Goal: Contribute content: Share content

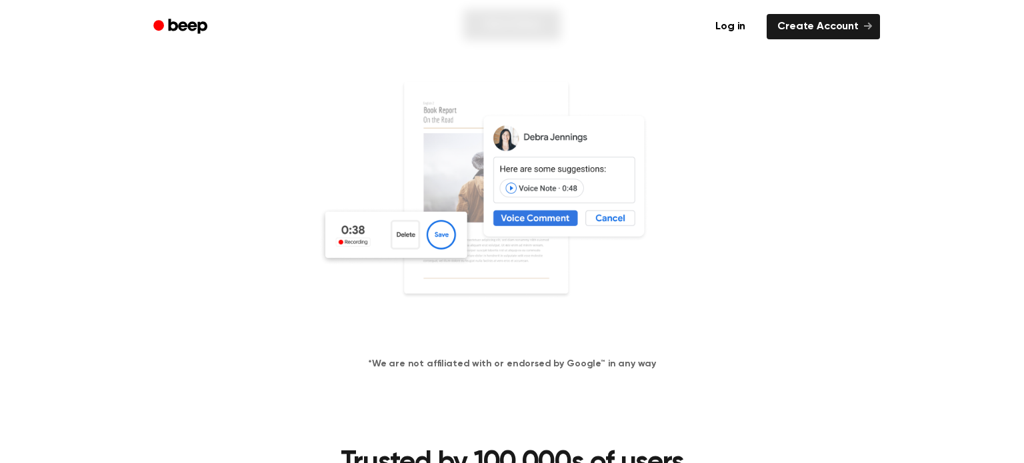
scroll to position [211, 0]
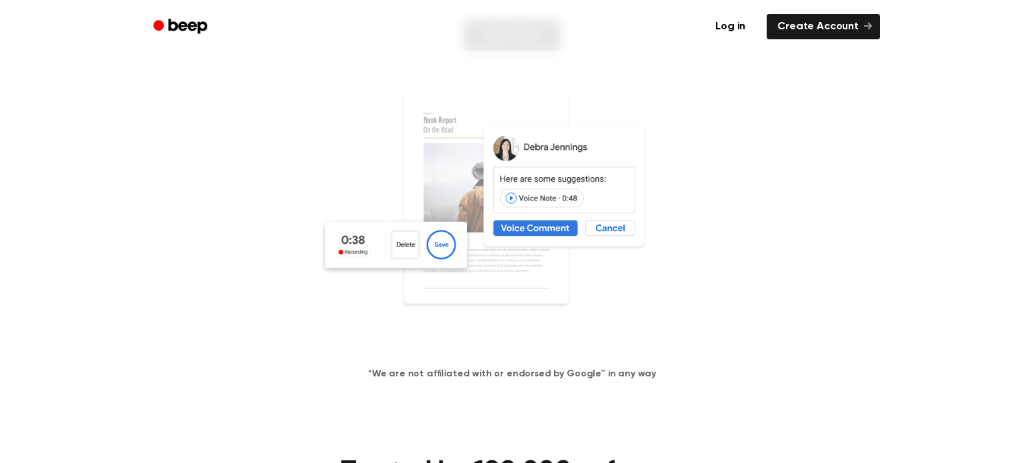
click at [524, 229] on img at bounding box center [512, 218] width 387 height 256
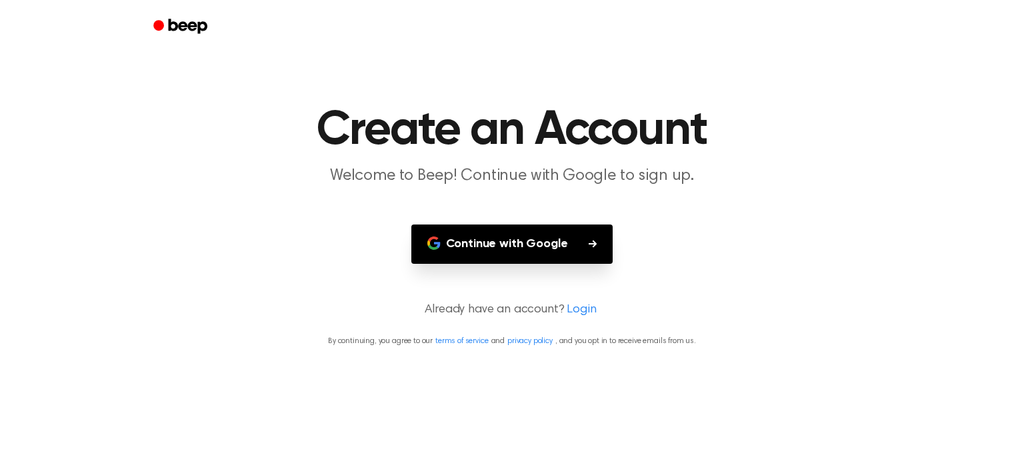
click at [583, 249] on button "Continue with Google" at bounding box center [512, 244] width 202 height 39
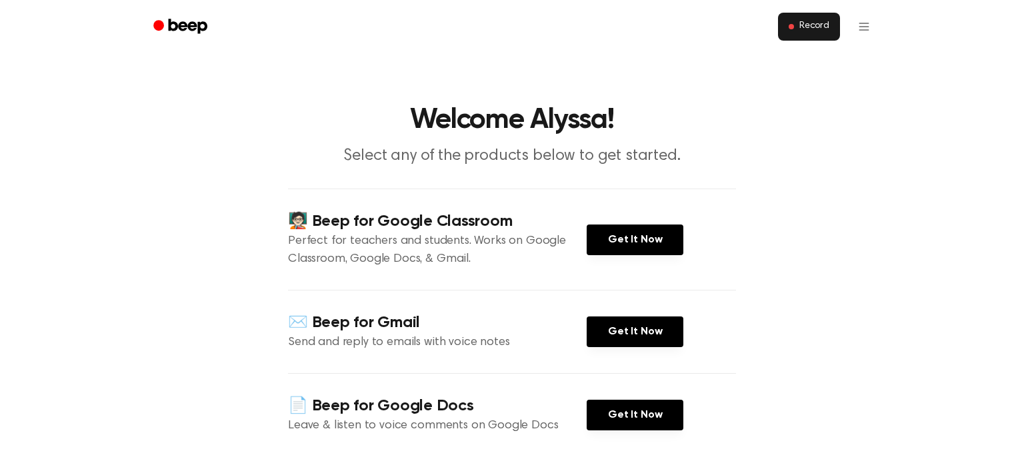
click at [785, 28] on button "Record" at bounding box center [809, 27] width 62 height 28
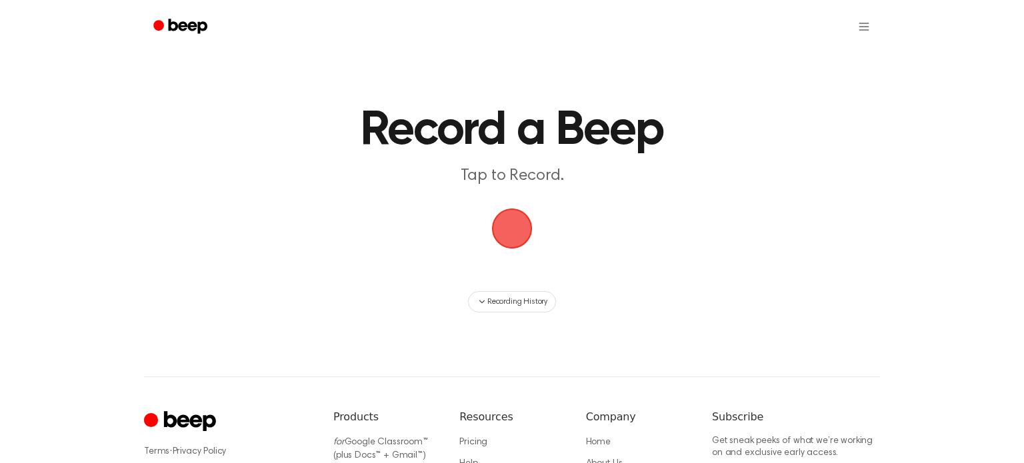
click at [675, 111] on h1 "Record a Beep" at bounding box center [512, 131] width 683 height 48
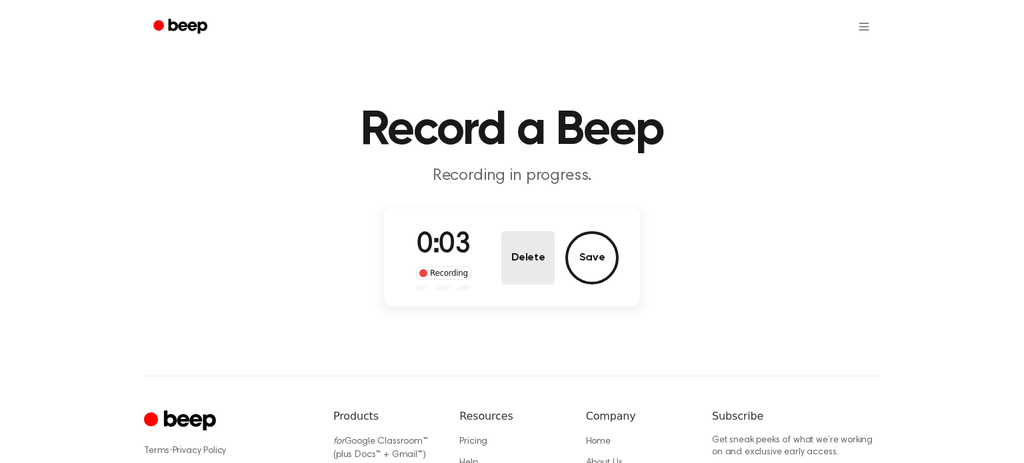
click at [526, 253] on button "Delete" at bounding box center [527, 257] width 53 height 53
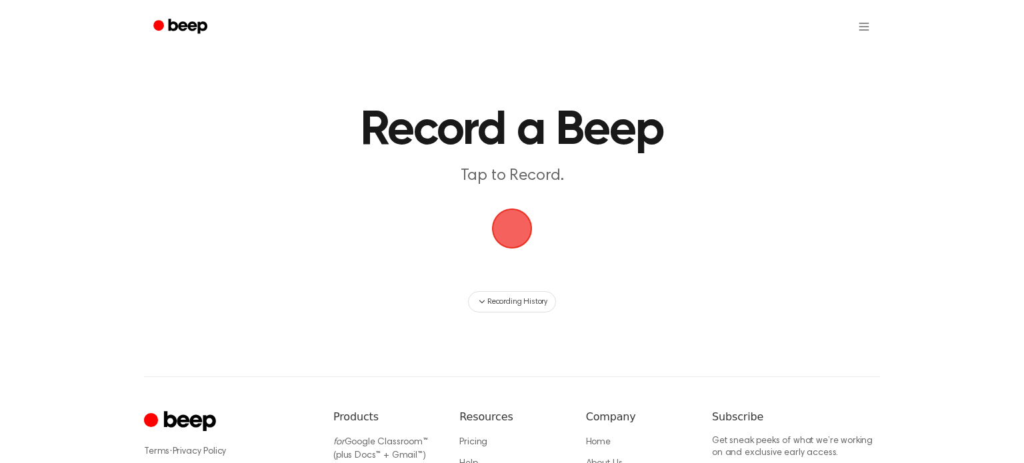
click at [521, 215] on span "button" at bounding box center [512, 229] width 62 height 62
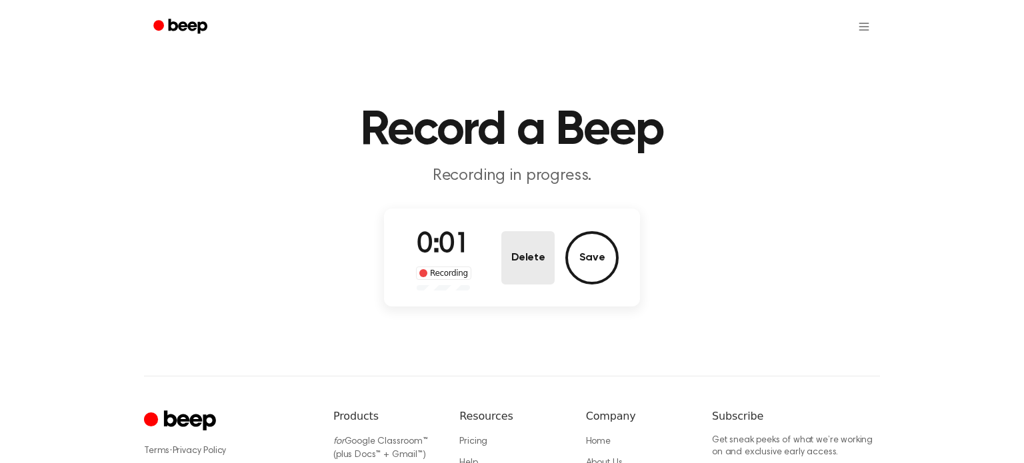
click at [529, 275] on button "Delete" at bounding box center [527, 257] width 53 height 53
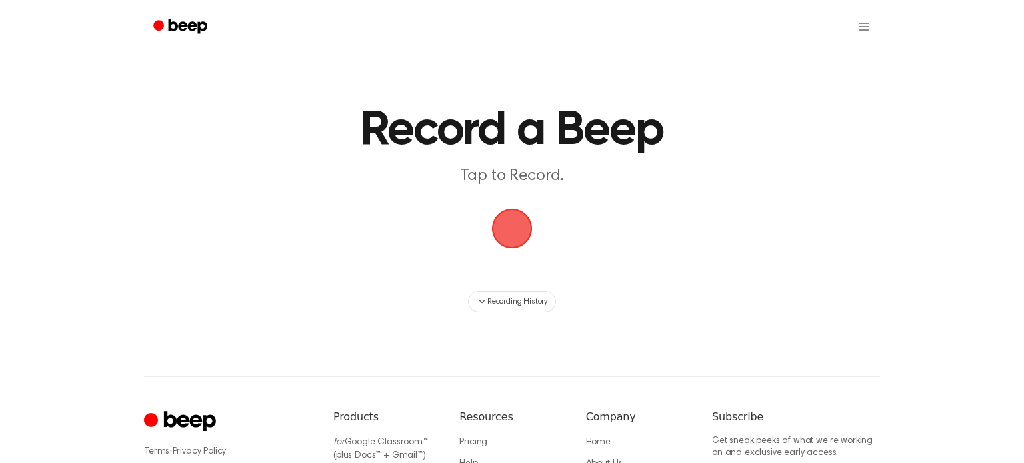
click at [507, 223] on span "button" at bounding box center [511, 228] width 49 height 49
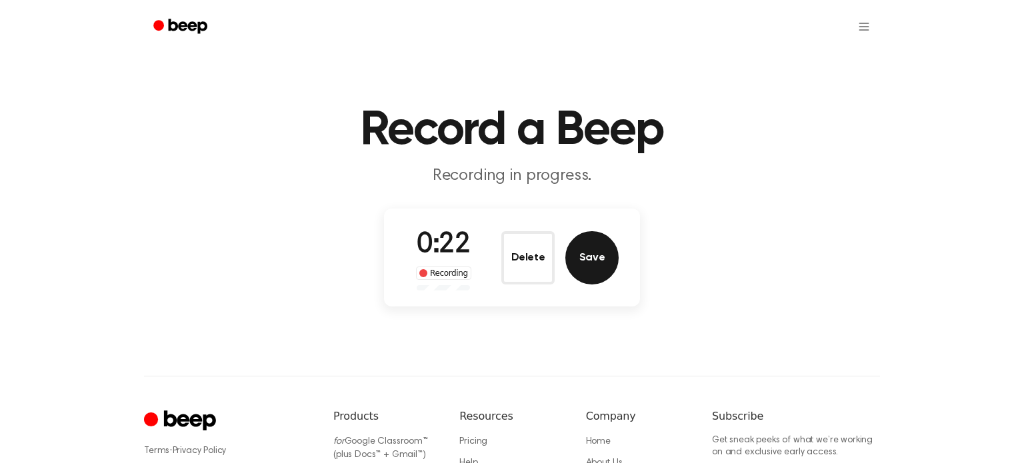
click at [592, 261] on button "Save" at bounding box center [591, 257] width 53 height 53
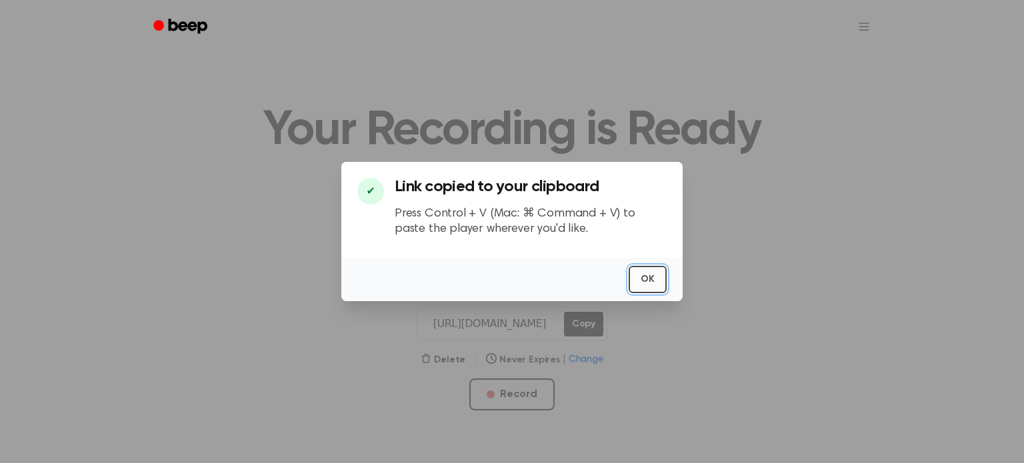
click at [639, 274] on button "OK" at bounding box center [648, 279] width 38 height 27
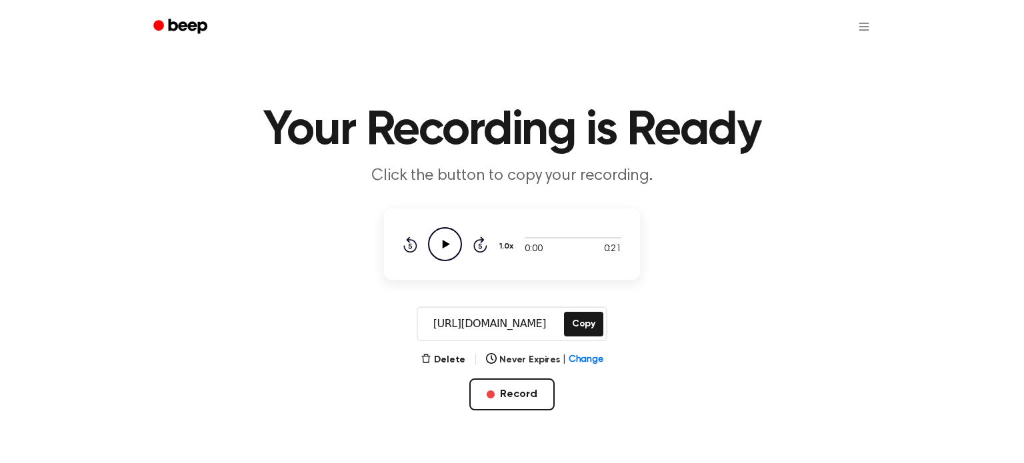
click at [442, 253] on icon "Play Audio" at bounding box center [445, 244] width 34 height 34
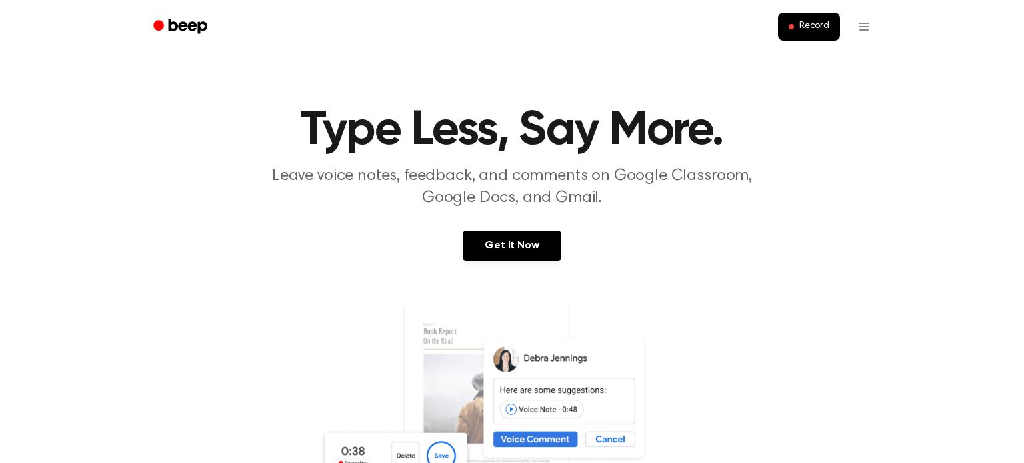
scroll to position [211, 0]
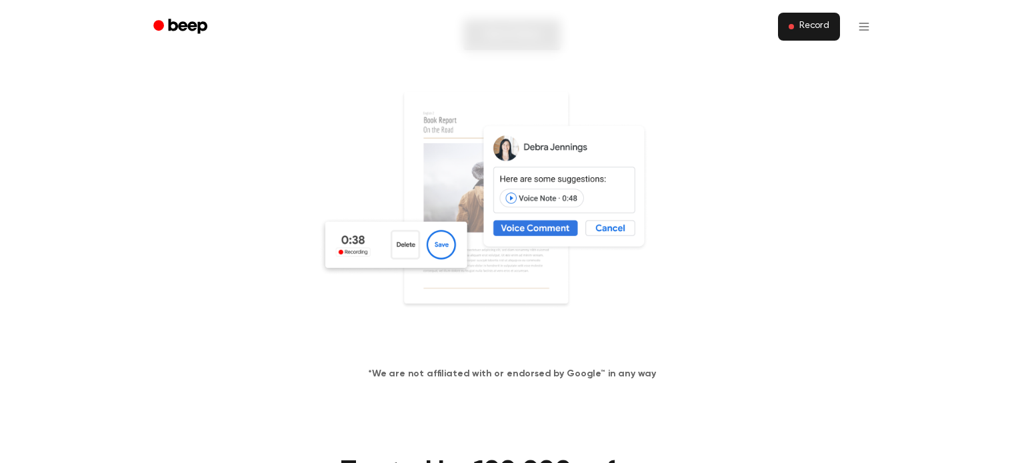
click at [785, 22] on button "Record" at bounding box center [809, 27] width 62 height 28
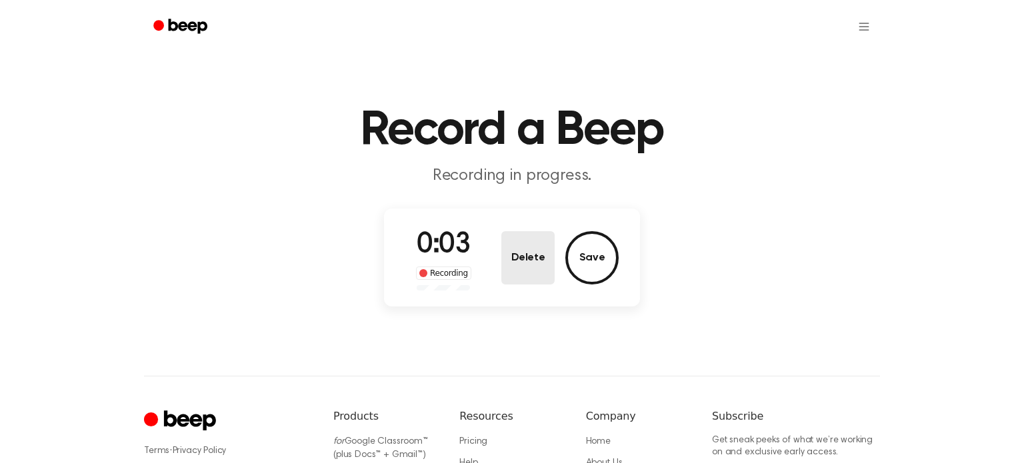
click at [539, 260] on button "Delete" at bounding box center [527, 257] width 53 height 53
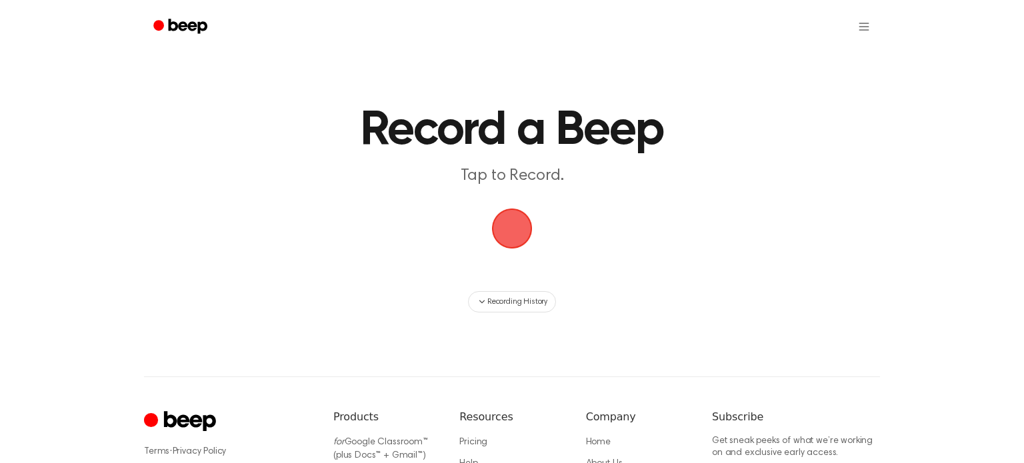
click at [503, 231] on span "button" at bounding box center [512, 229] width 48 height 48
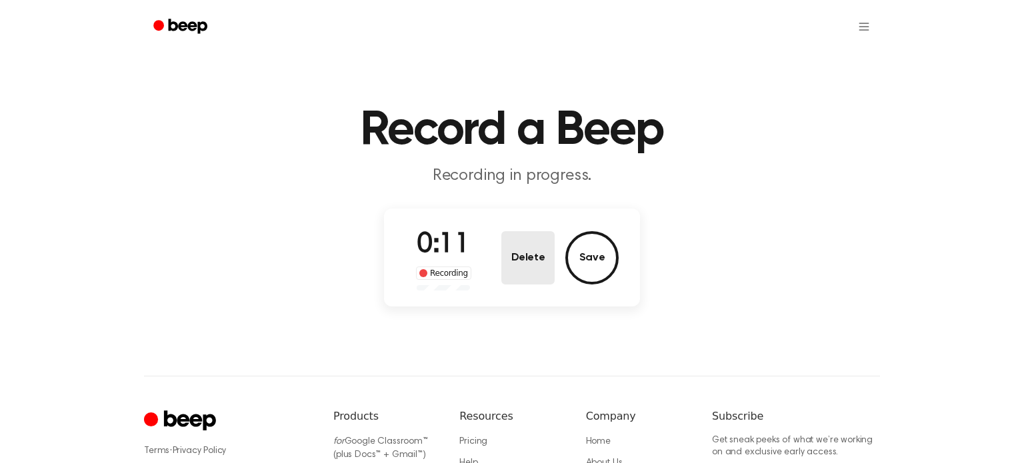
click at [519, 254] on button "Delete" at bounding box center [527, 257] width 53 height 53
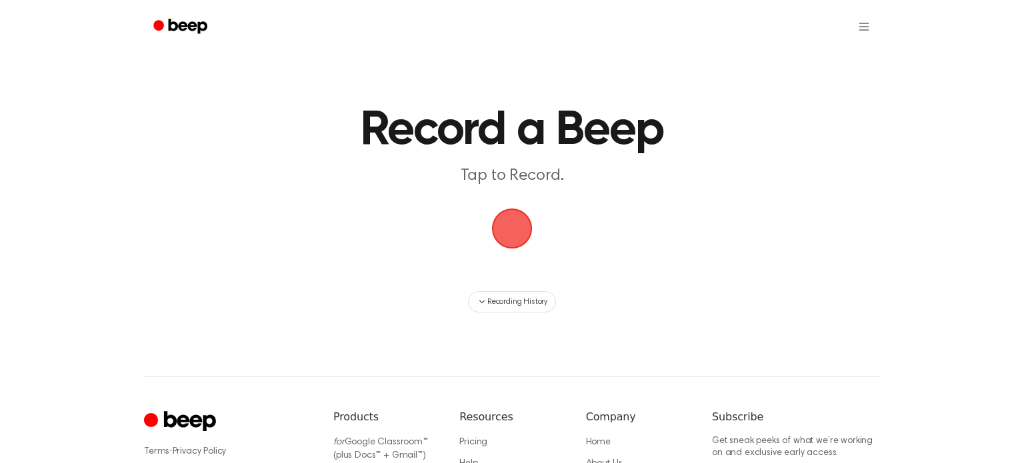
click at [512, 241] on span "button" at bounding box center [511, 228] width 51 height 51
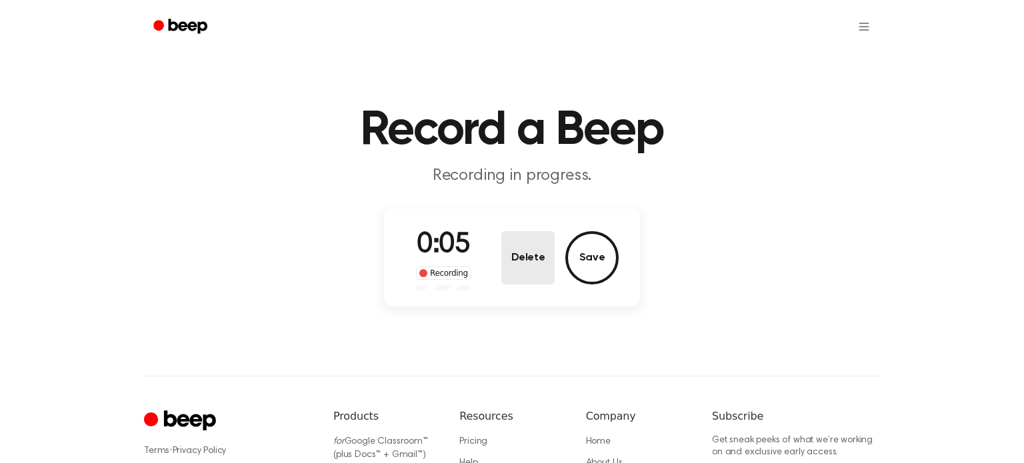
click at [519, 252] on button "Delete" at bounding box center [527, 257] width 53 height 53
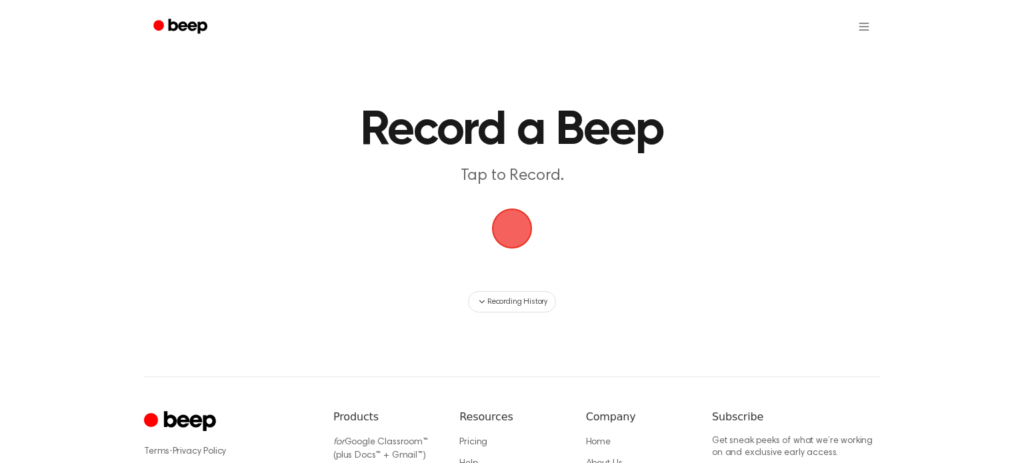
click at [503, 237] on span "button" at bounding box center [511, 228] width 73 height 73
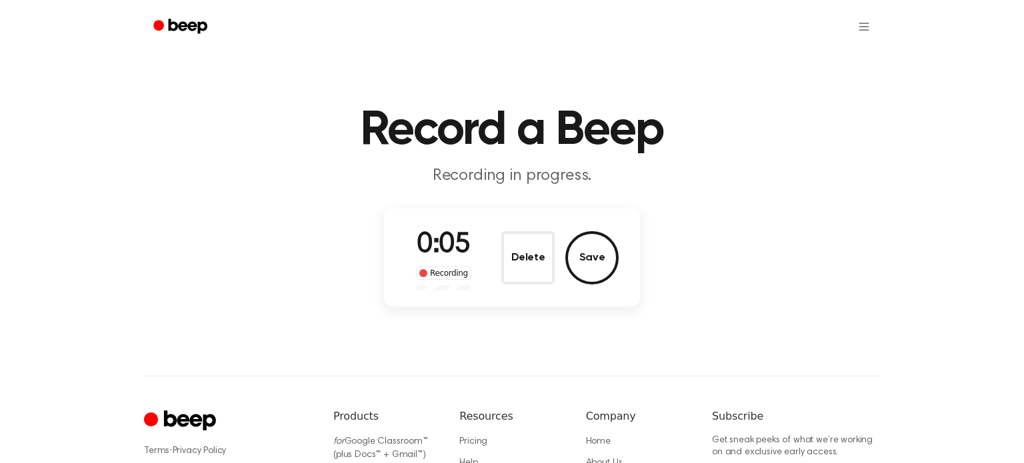
click at [503, 237] on button "Delete" at bounding box center [527, 257] width 53 height 53
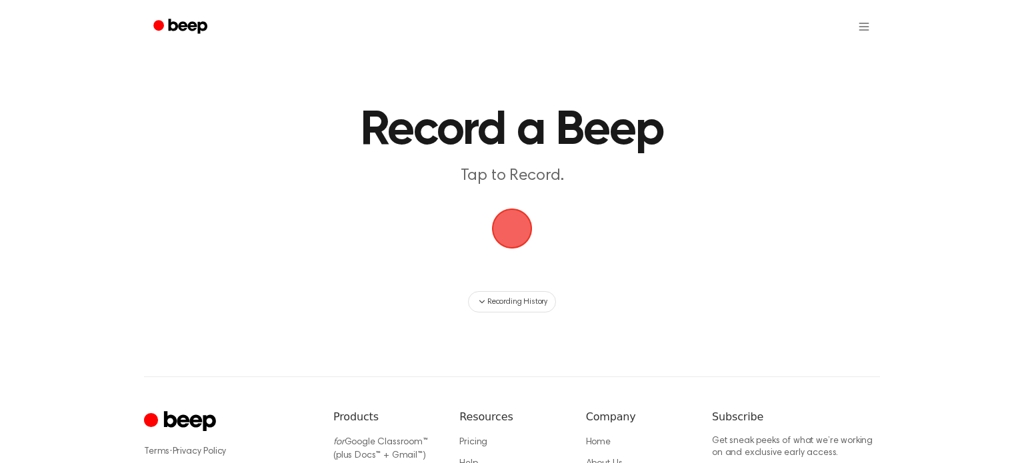
click at [531, 228] on span "button" at bounding box center [512, 228] width 55 height 55
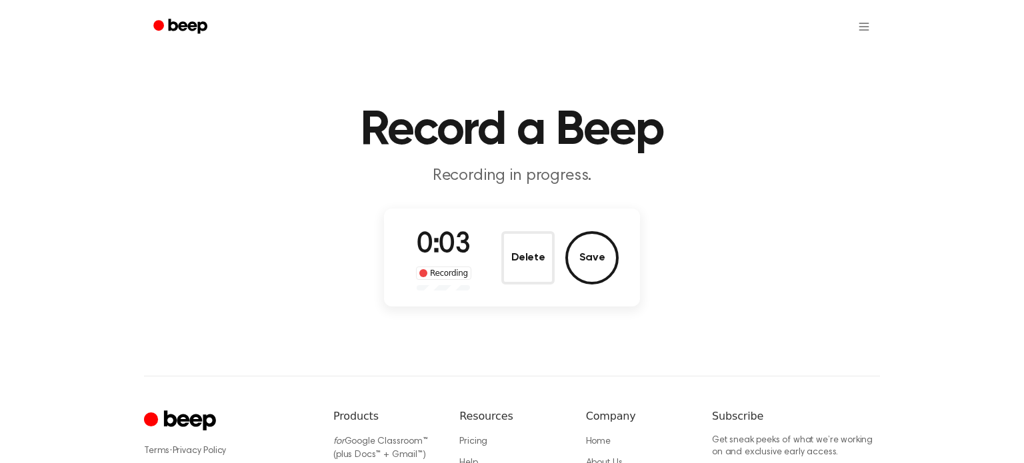
click at [497, 254] on div "0:03 Recording Delete Save" at bounding box center [511, 258] width 213 height 66
click at [515, 259] on button "Delete" at bounding box center [527, 257] width 53 height 53
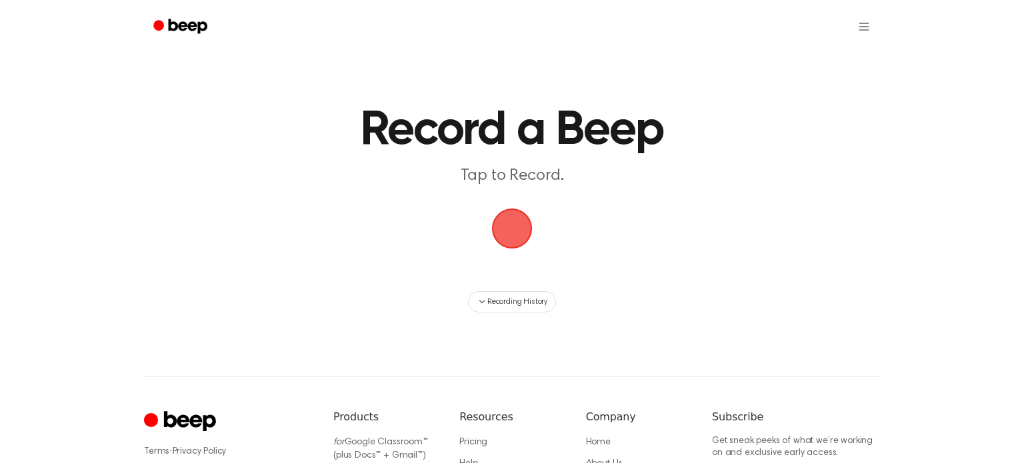
click at [510, 237] on span "button" at bounding box center [512, 229] width 74 height 74
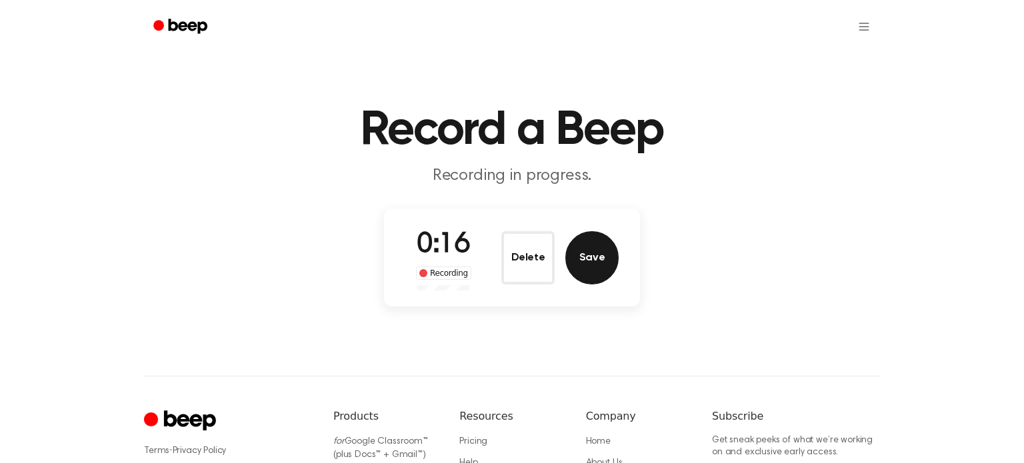
click at [591, 260] on button "Save" at bounding box center [591, 257] width 53 height 53
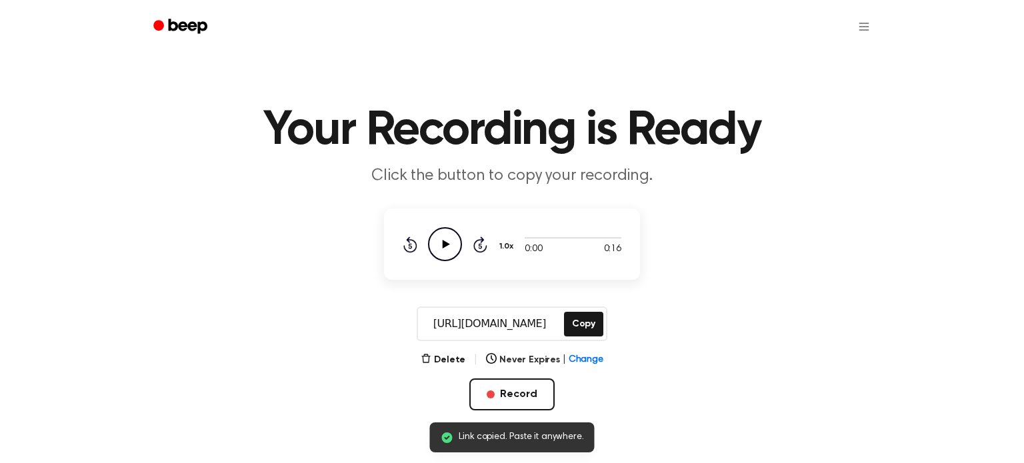
click at [445, 238] on icon "Play Audio" at bounding box center [445, 244] width 34 height 34
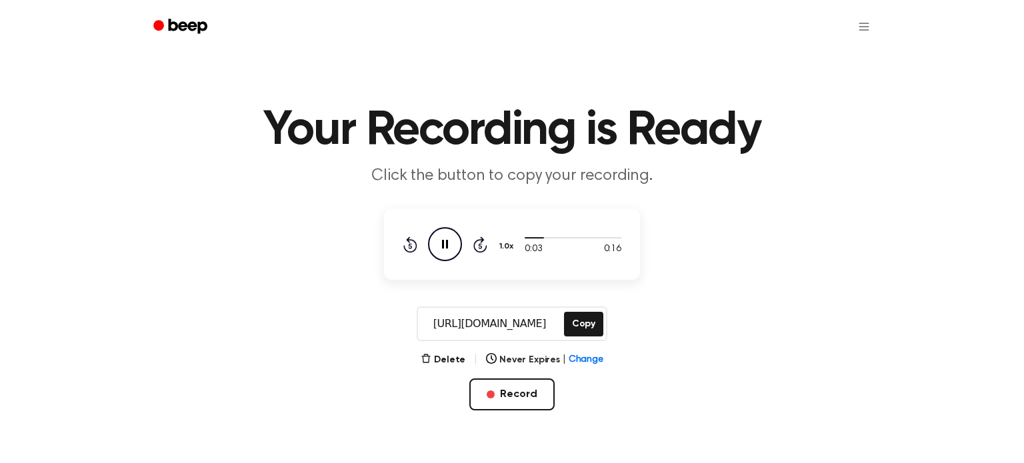
click at [444, 243] on icon "Pause Audio" at bounding box center [445, 244] width 34 height 34
click at [499, 399] on button "Record" at bounding box center [511, 395] width 85 height 32
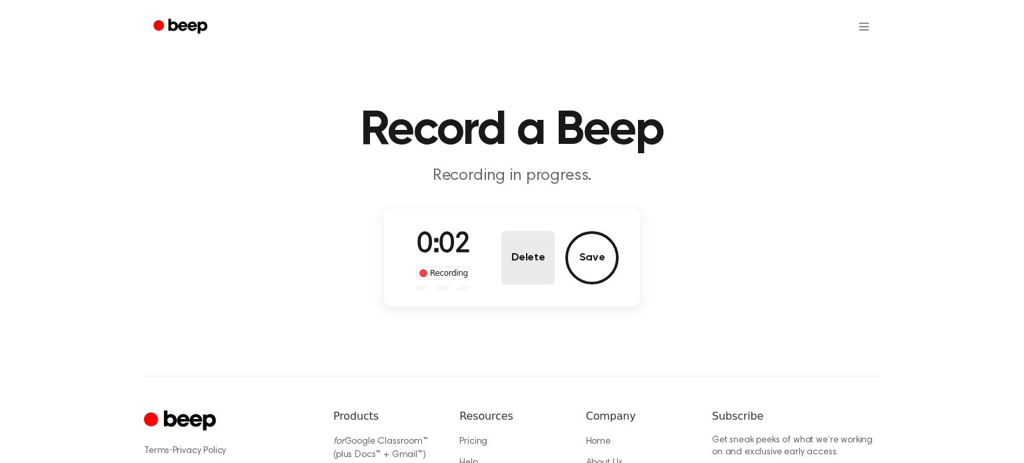
click at [544, 257] on button "Delete" at bounding box center [527, 257] width 53 height 53
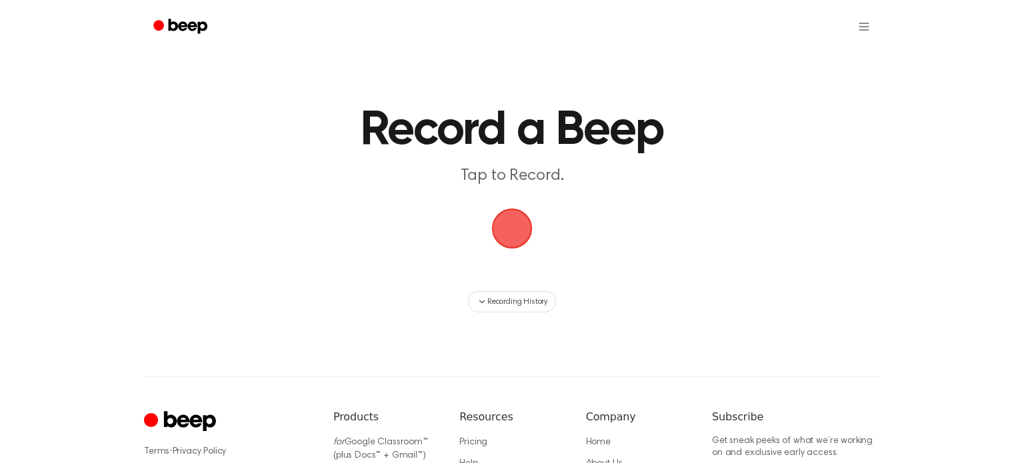
click at [505, 231] on span "button" at bounding box center [511, 228] width 51 height 51
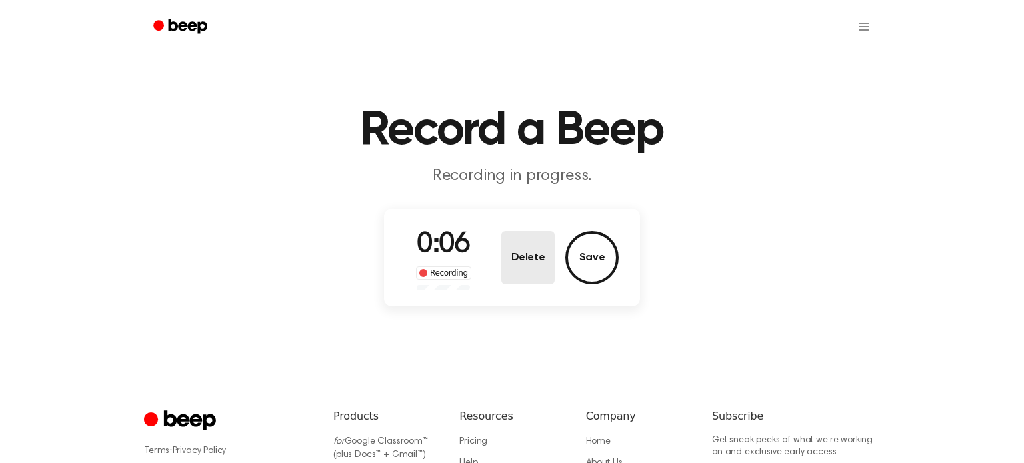
click at [522, 254] on button "Delete" at bounding box center [527, 257] width 53 height 53
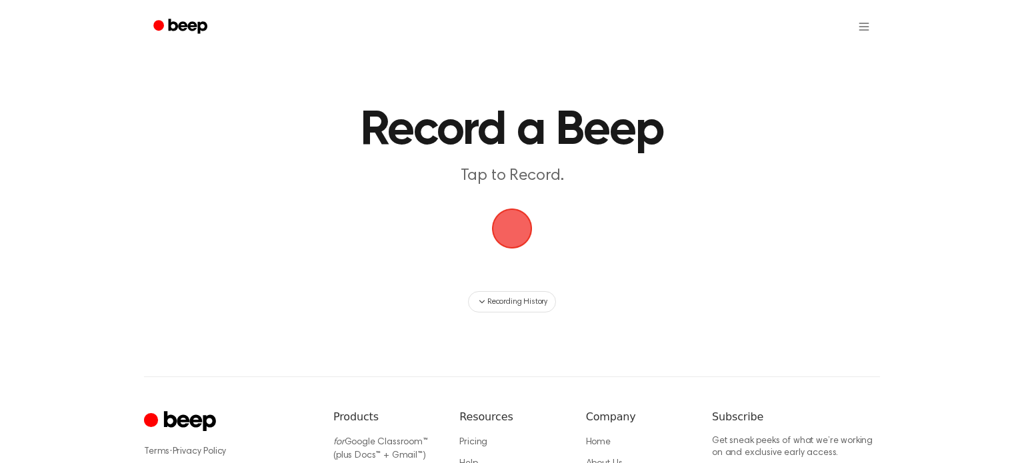
click at [513, 223] on span "button" at bounding box center [511, 228] width 61 height 61
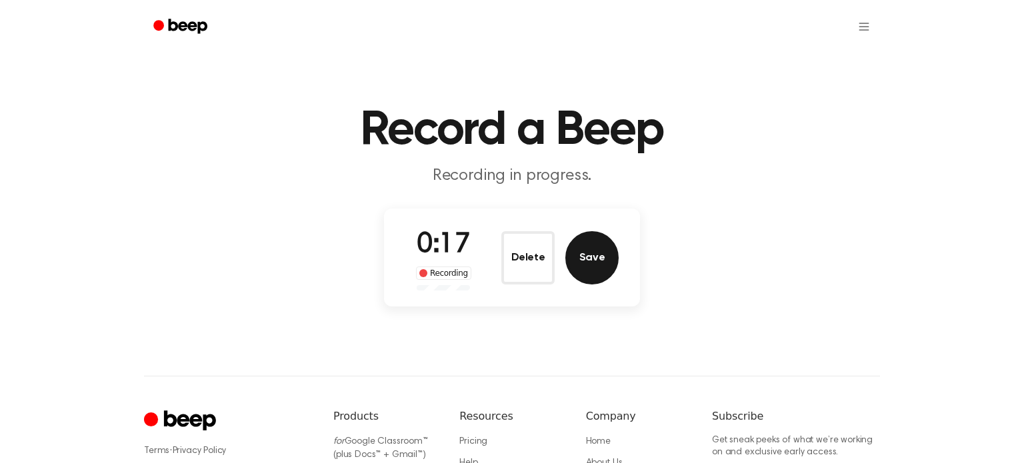
click at [586, 263] on button "Save" at bounding box center [591, 257] width 53 height 53
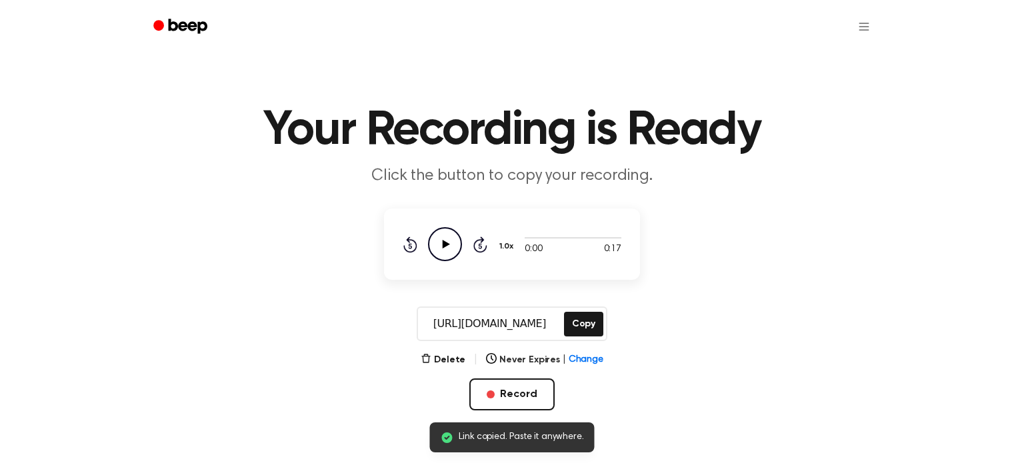
click at [457, 237] on icon "Play Audio" at bounding box center [445, 244] width 34 height 34
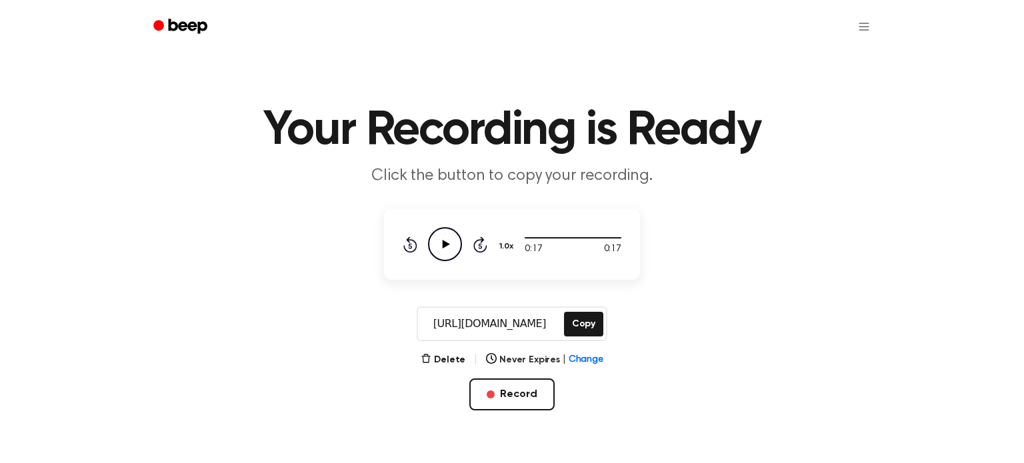
click at [435, 245] on icon "Play Audio" at bounding box center [445, 244] width 34 height 34
click at [596, 318] on button "Copy" at bounding box center [583, 324] width 39 height 25
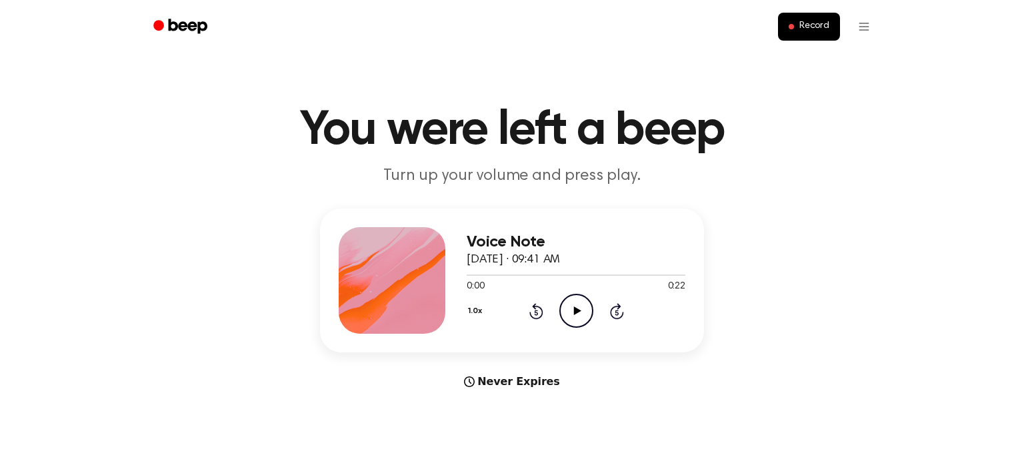
click at [564, 305] on icon "Play Audio" at bounding box center [576, 311] width 34 height 34
click at [582, 307] on icon "Pause Audio" at bounding box center [576, 311] width 34 height 34
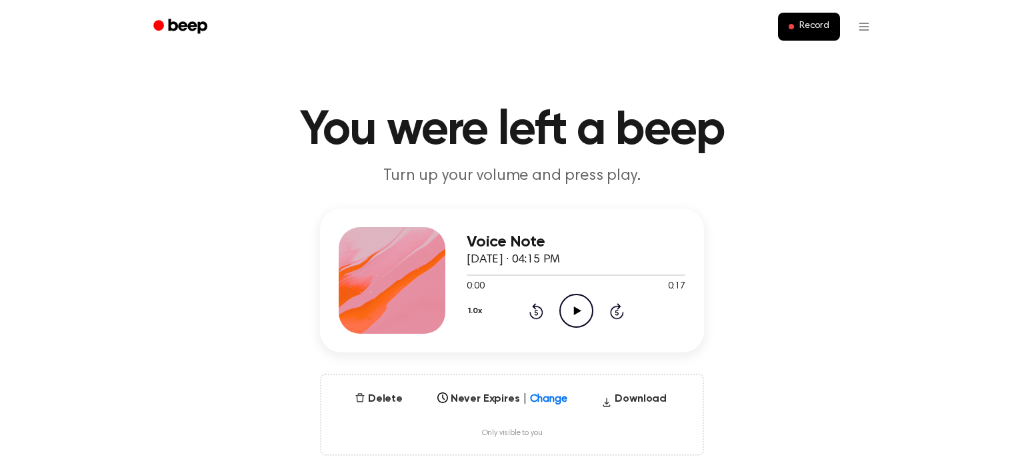
click at [555, 314] on div "1.0x Rewind 5 seconds Play Audio Skip 5 seconds" at bounding box center [576, 311] width 219 height 34
click at [585, 314] on icon "Play Audio" at bounding box center [576, 311] width 34 height 34
